Goal: Task Accomplishment & Management: Manage account settings

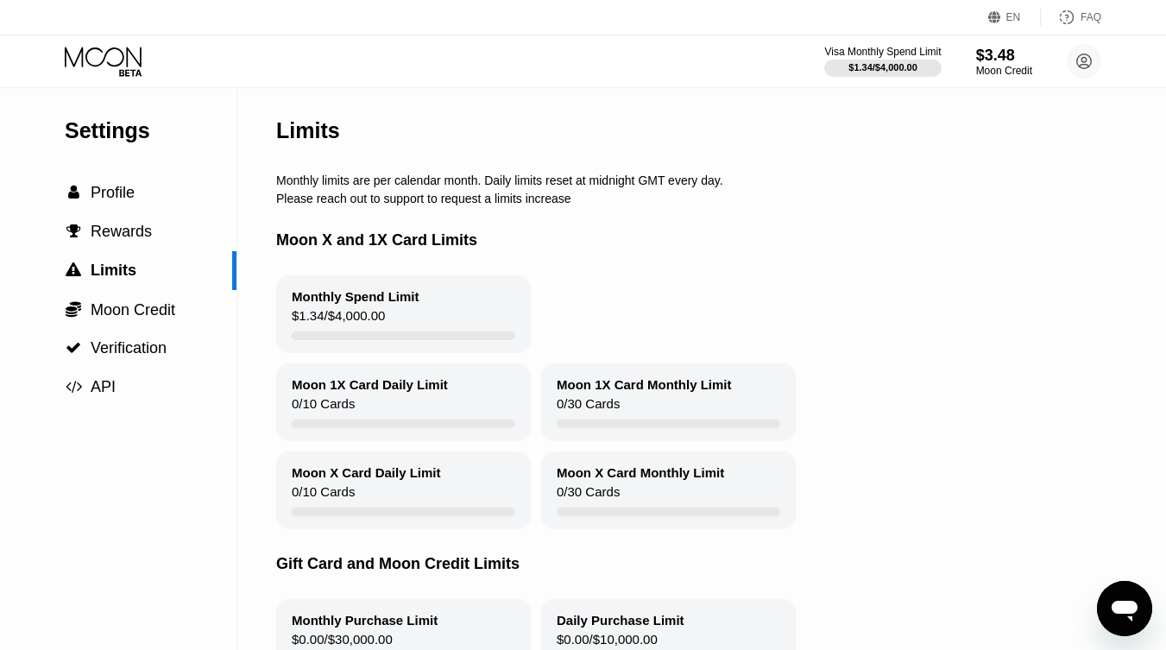
drag, startPoint x: 124, startPoint y: 68, endPoint x: 157, endPoint y: 80, distance: 34.9
click at [124, 68] on icon at bounding box center [105, 62] width 80 height 30
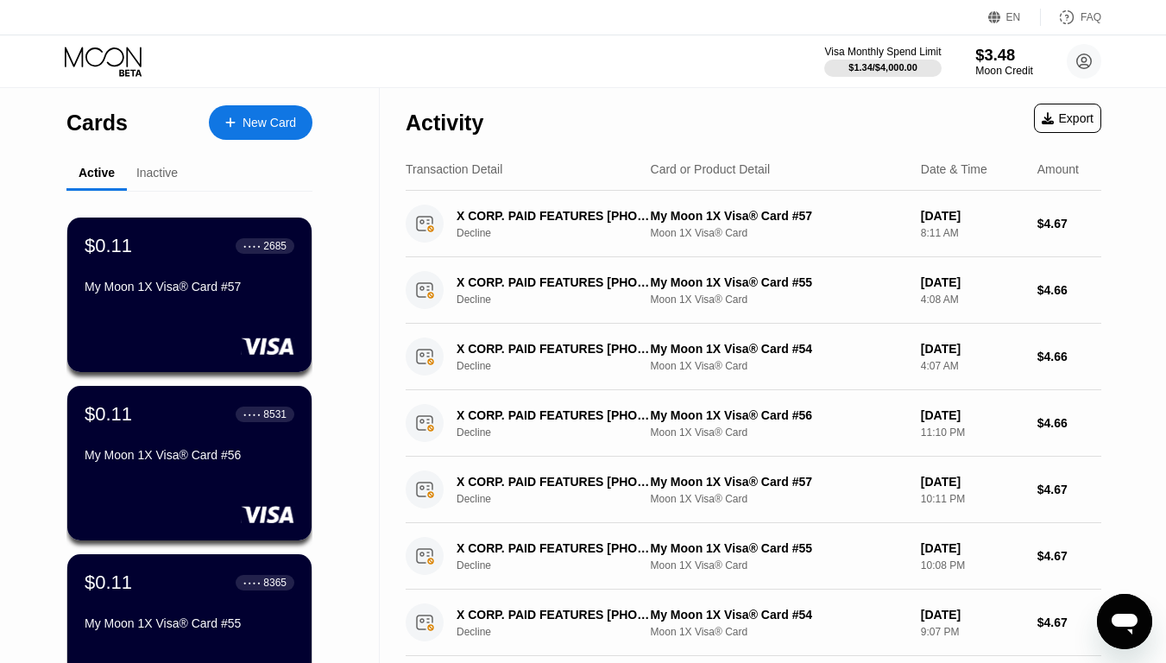
click at [1004, 62] on div "$3.48" at bounding box center [1004, 55] width 58 height 18
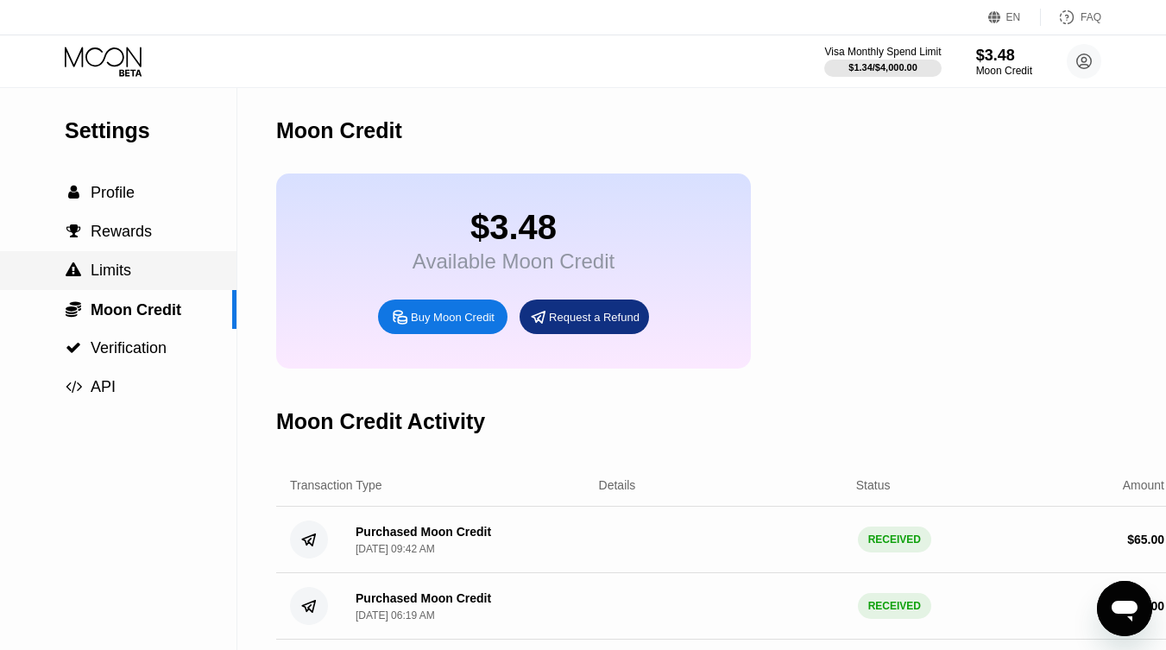
click at [129, 273] on span "Limits" at bounding box center [111, 269] width 41 height 17
